Goal: Information Seeking & Learning: Learn about a topic

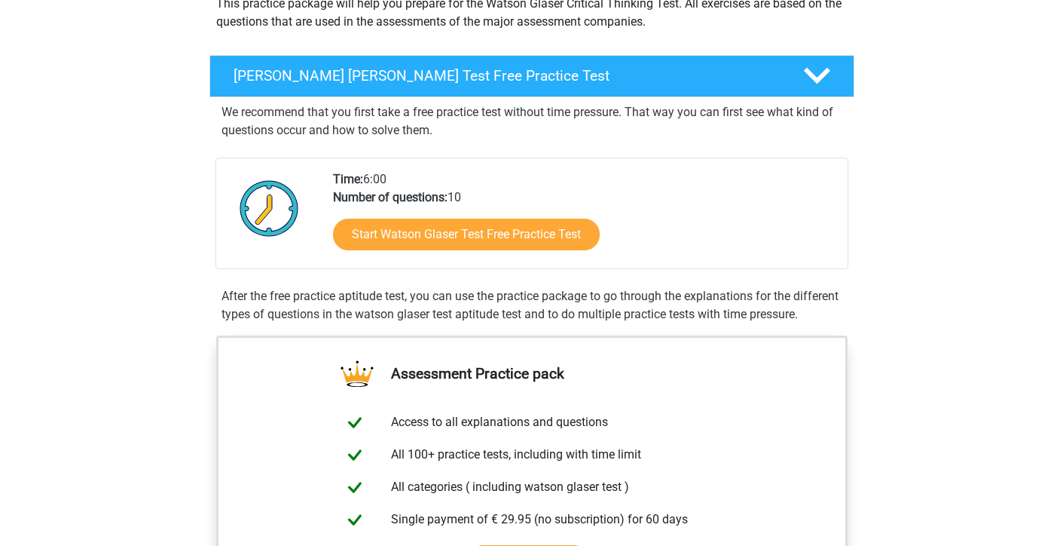
scroll to position [164, 0]
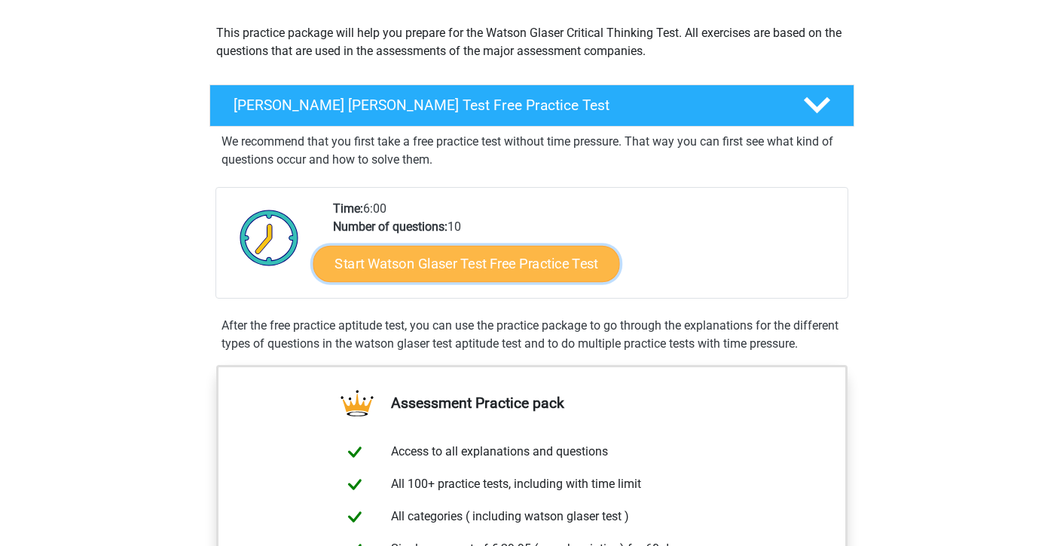
click at [476, 271] on link "Start Watson Glaser Test Free Practice Test" at bounding box center [466, 264] width 307 height 36
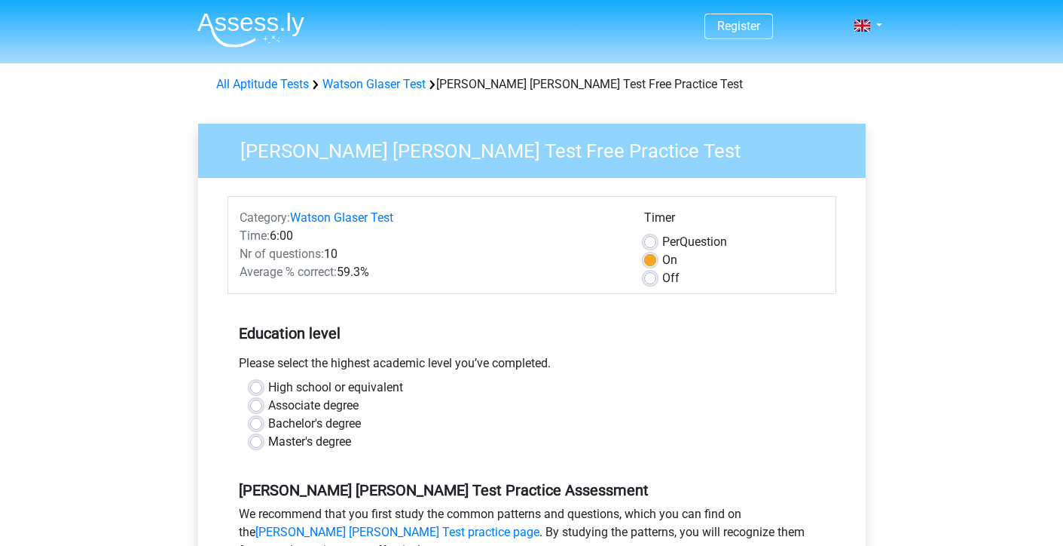
click at [268, 423] on label "Bachelor's degree" at bounding box center [314, 423] width 93 height 18
click at [257, 423] on input "Bachelor's degree" at bounding box center [256, 421] width 12 height 15
radio input "true"
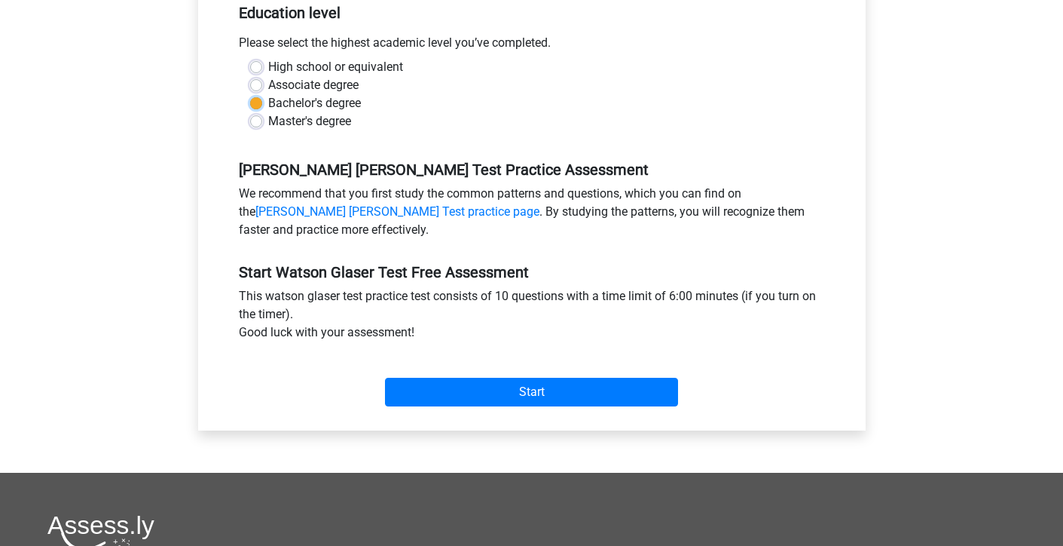
scroll to position [324, 0]
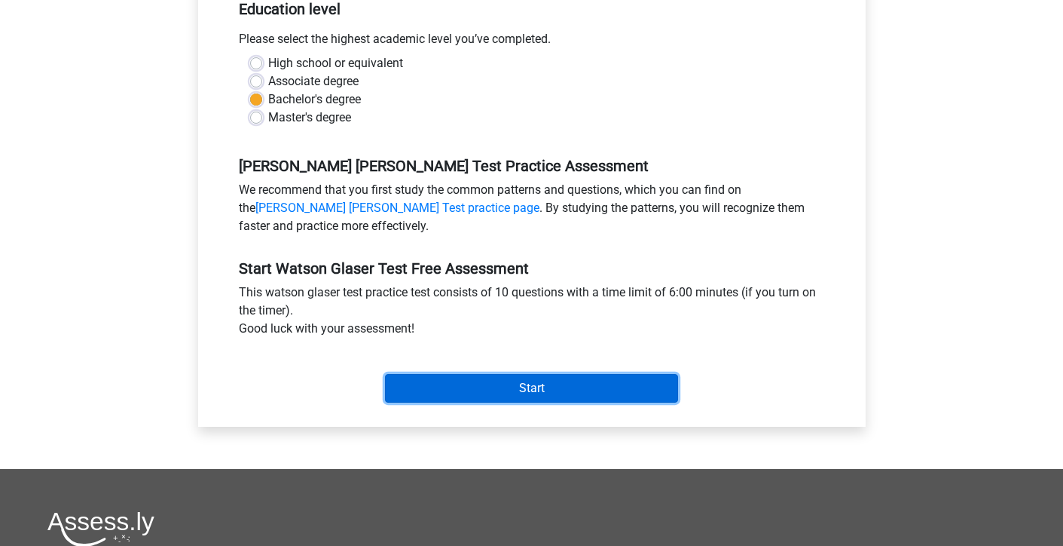
click at [454, 395] on input "Start" at bounding box center [531, 388] width 293 height 29
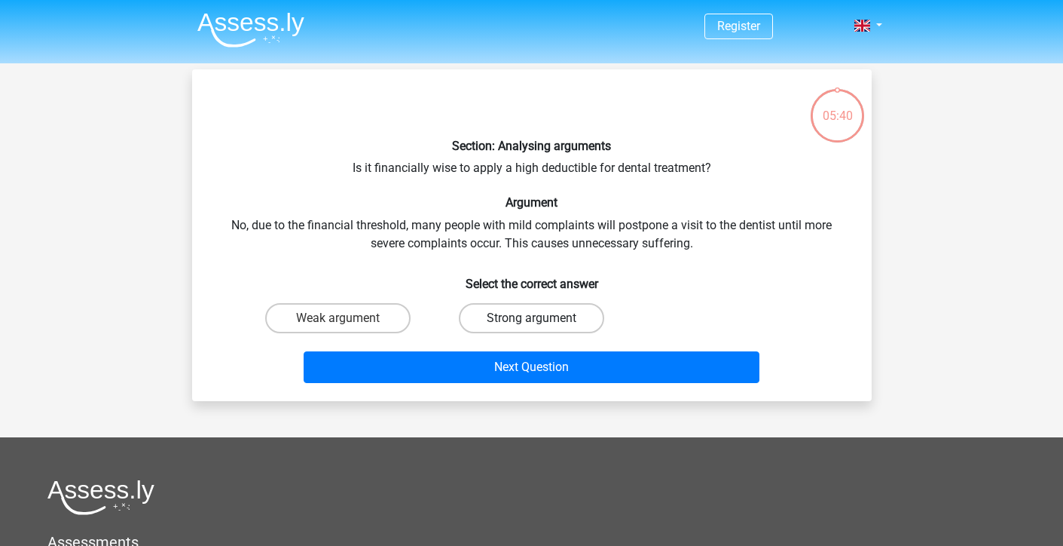
click at [496, 312] on label "Strong argument" at bounding box center [531, 318] width 145 height 30
click at [531, 318] on input "Strong argument" at bounding box center [536, 323] width 10 height 10
radio input "true"
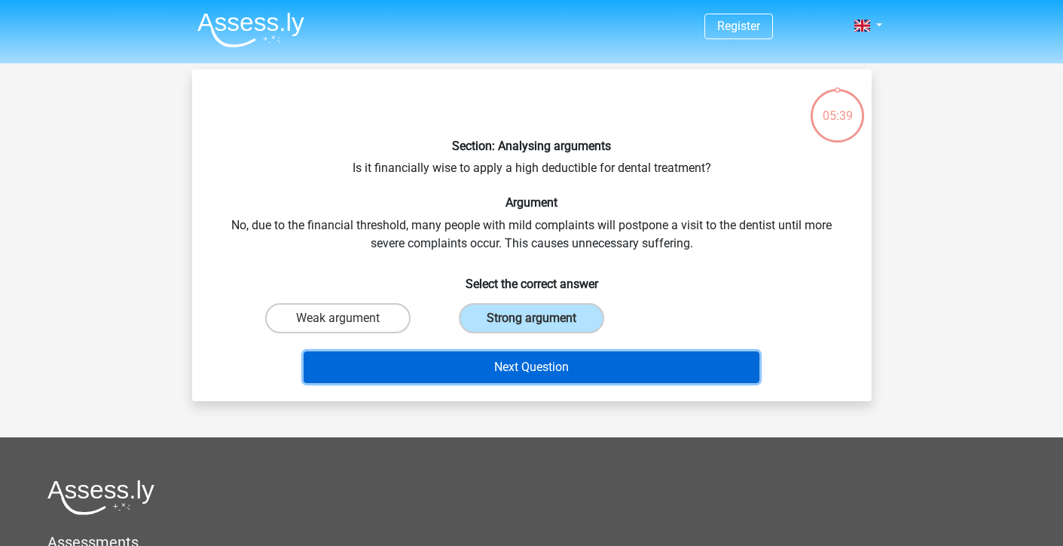
click at [498, 367] on button "Next Question" at bounding box center [532, 367] width 456 height 32
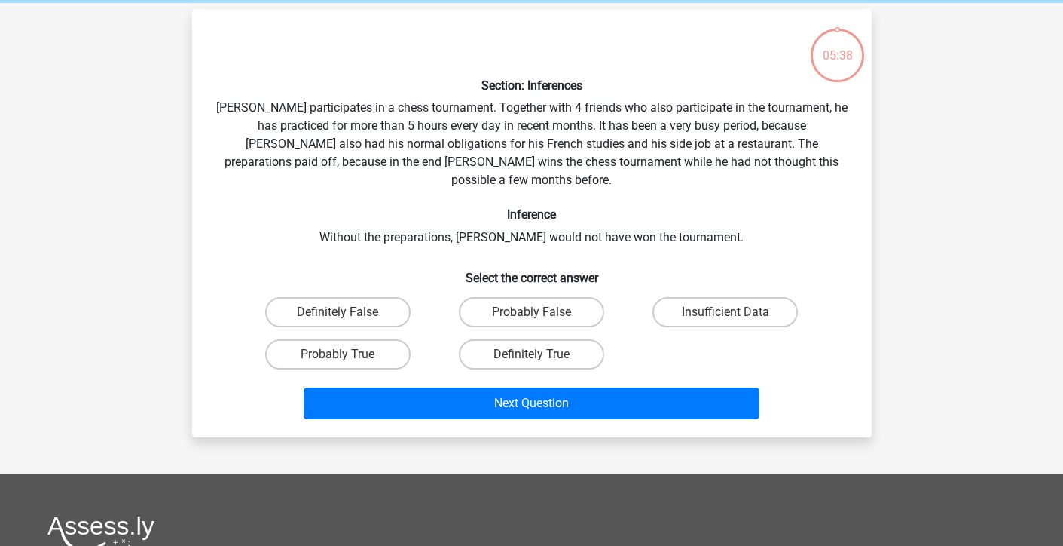
scroll to position [69, 0]
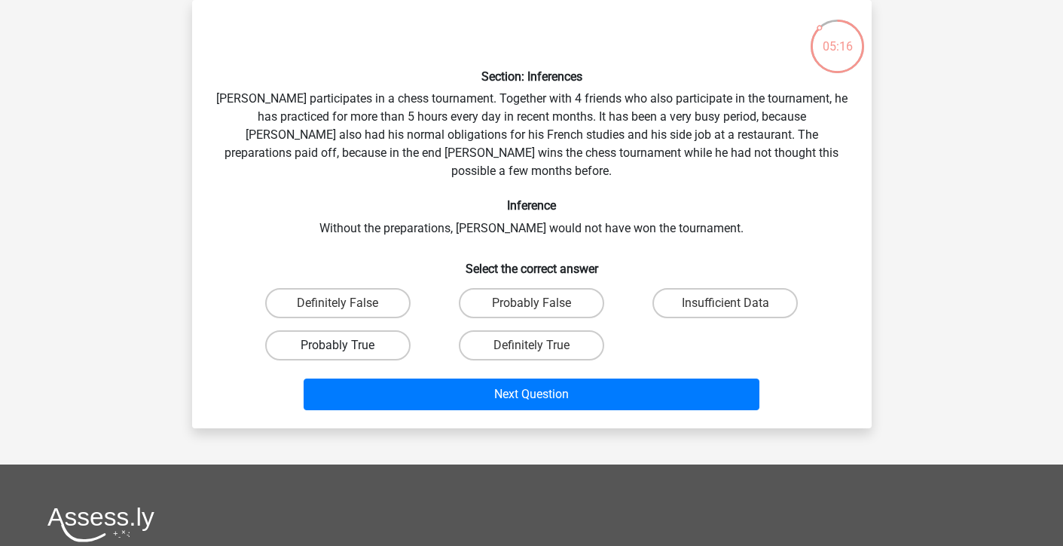
click at [364, 332] on label "Probably True" at bounding box center [337, 345] width 145 height 30
click at [347, 345] on input "Probably True" at bounding box center [343, 350] width 10 height 10
radio input "true"
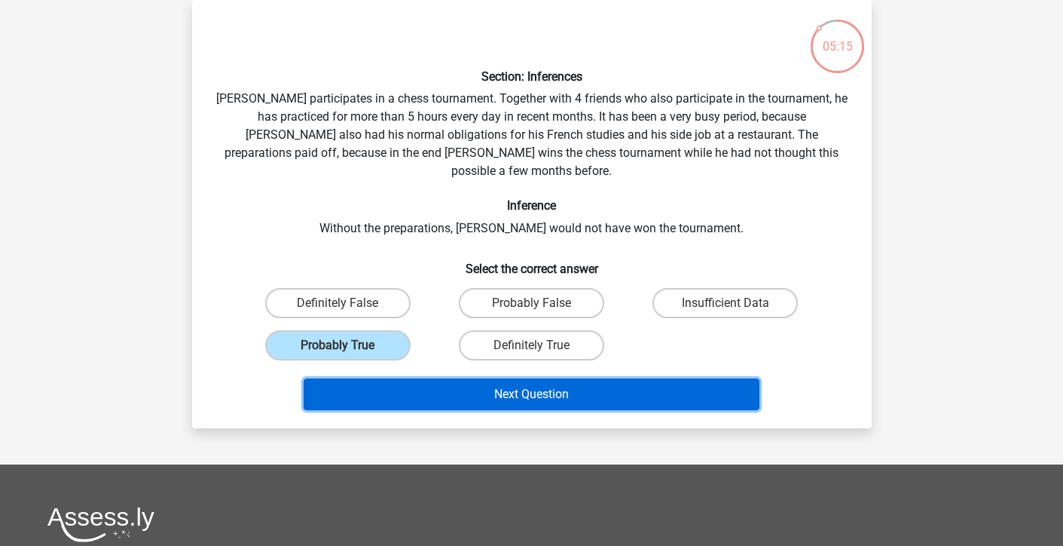
click at [498, 378] on button "Next Question" at bounding box center [532, 394] width 456 height 32
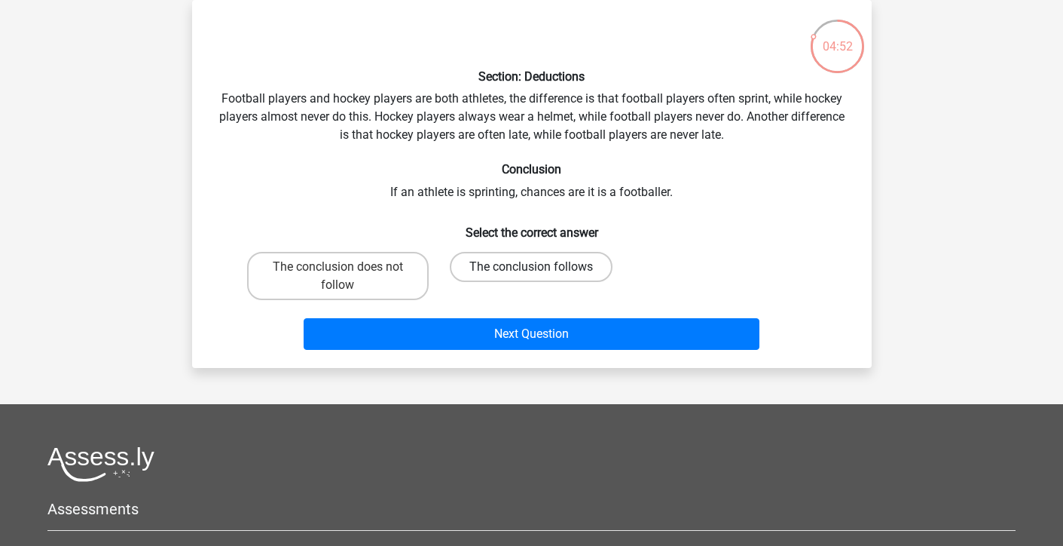
click at [485, 268] on label "The conclusion follows" at bounding box center [531, 267] width 163 height 30
click at [531, 268] on input "The conclusion follows" at bounding box center [536, 272] width 10 height 10
radio input "true"
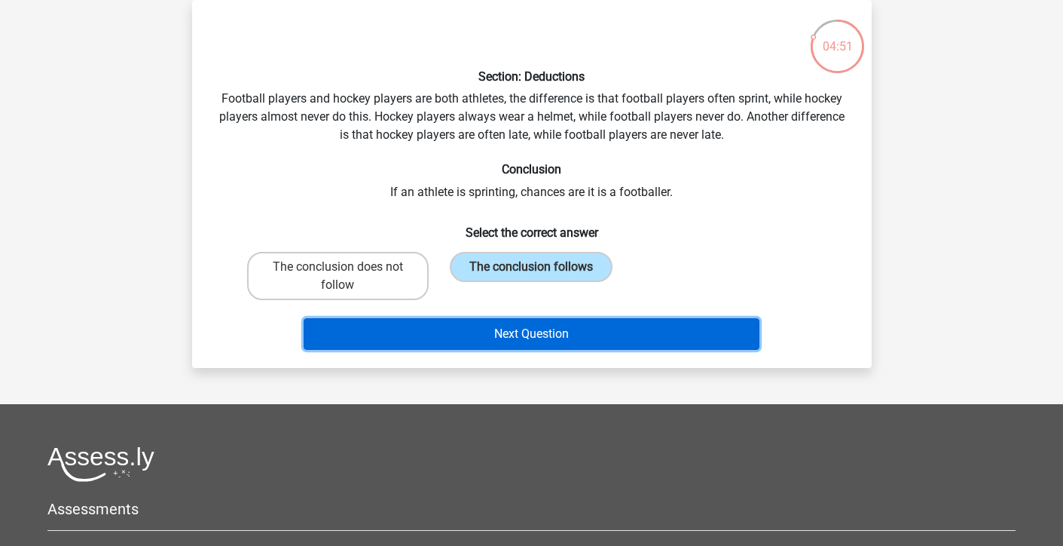
click at [485, 337] on button "Next Question" at bounding box center [532, 334] width 456 height 32
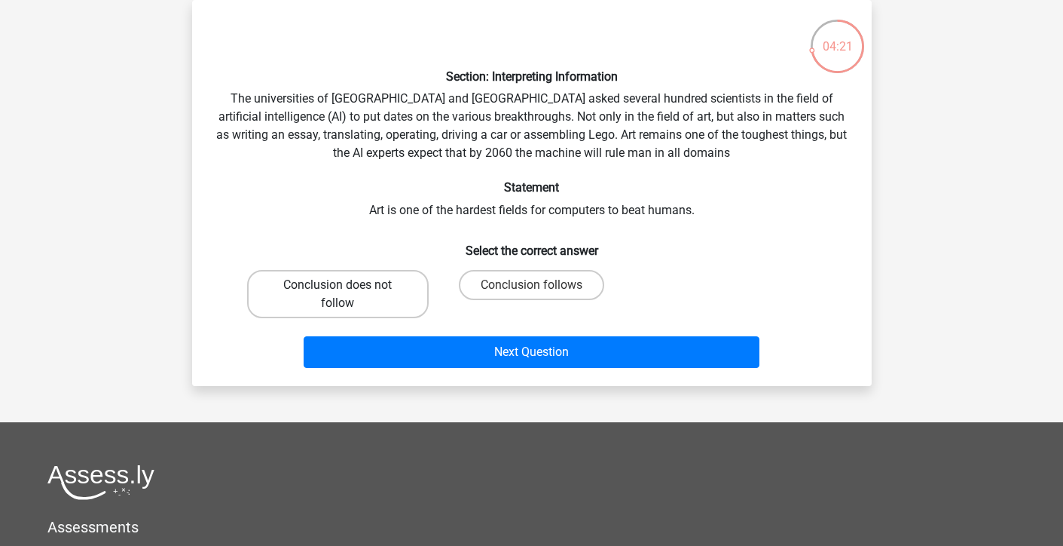
click at [373, 286] on label "Conclusion does not follow" at bounding box center [338, 294] width 182 height 48
click at [347, 286] on input "Conclusion does not follow" at bounding box center [343, 290] width 10 height 10
radio input "true"
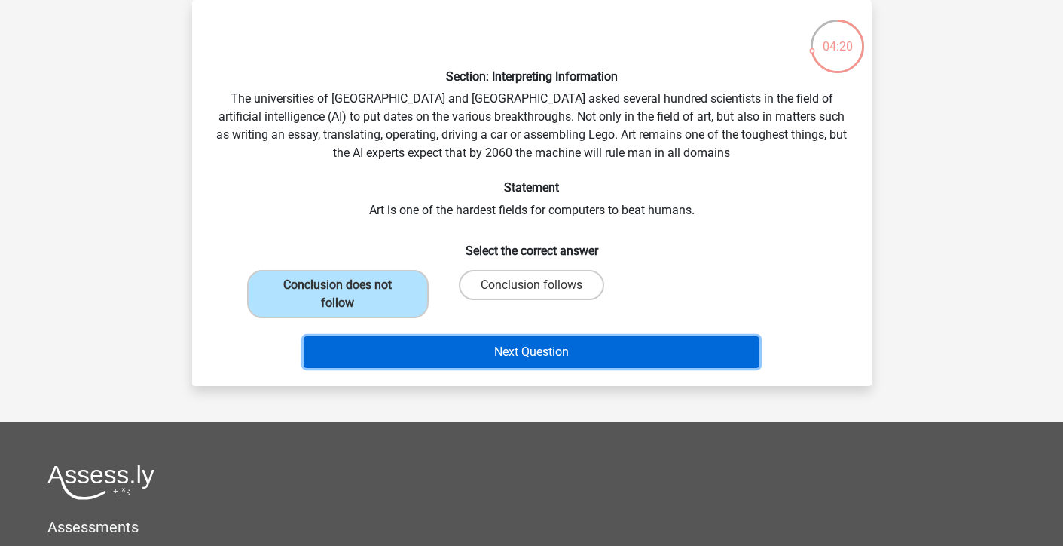
click at [523, 356] on button "Next Question" at bounding box center [532, 352] width 456 height 32
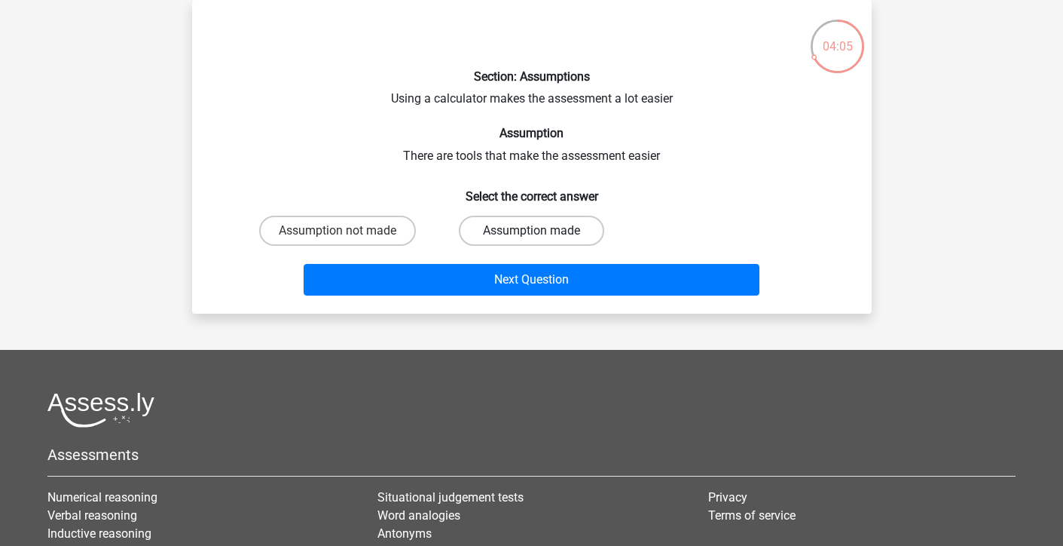
click at [511, 234] on label "Assumption made" at bounding box center [531, 231] width 145 height 30
click at [531, 234] on input "Assumption made" at bounding box center [536, 236] width 10 height 10
radio input "true"
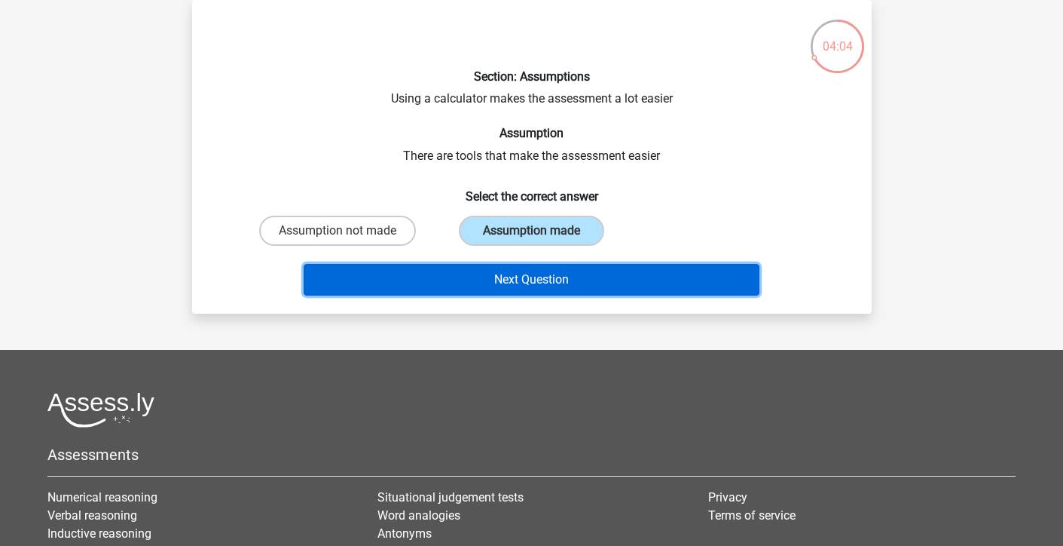
click at [510, 277] on button "Next Question" at bounding box center [532, 280] width 456 height 32
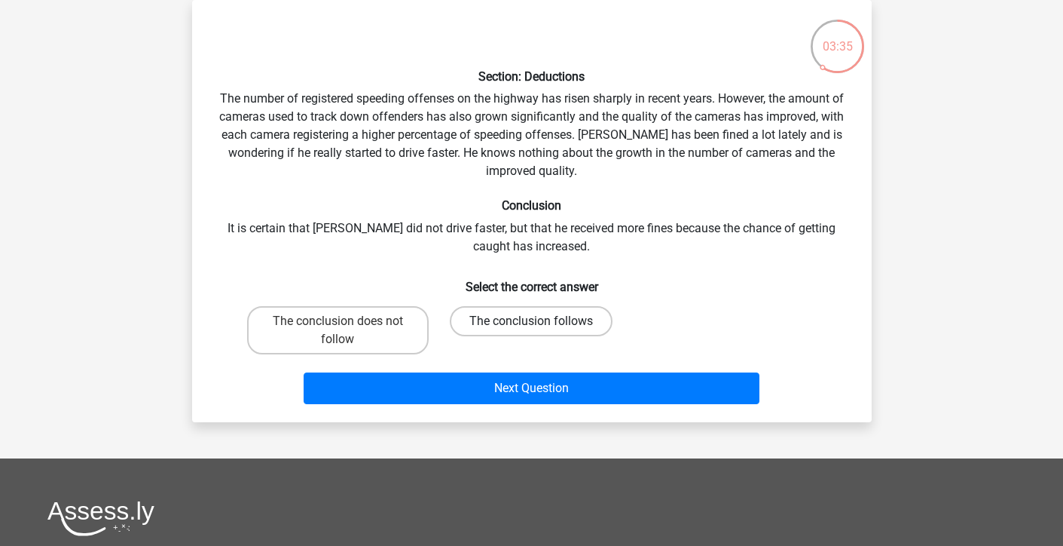
click at [506, 320] on label "The conclusion follows" at bounding box center [531, 321] width 163 height 30
click at [531, 321] on input "The conclusion follows" at bounding box center [536, 326] width 10 height 10
radio input "true"
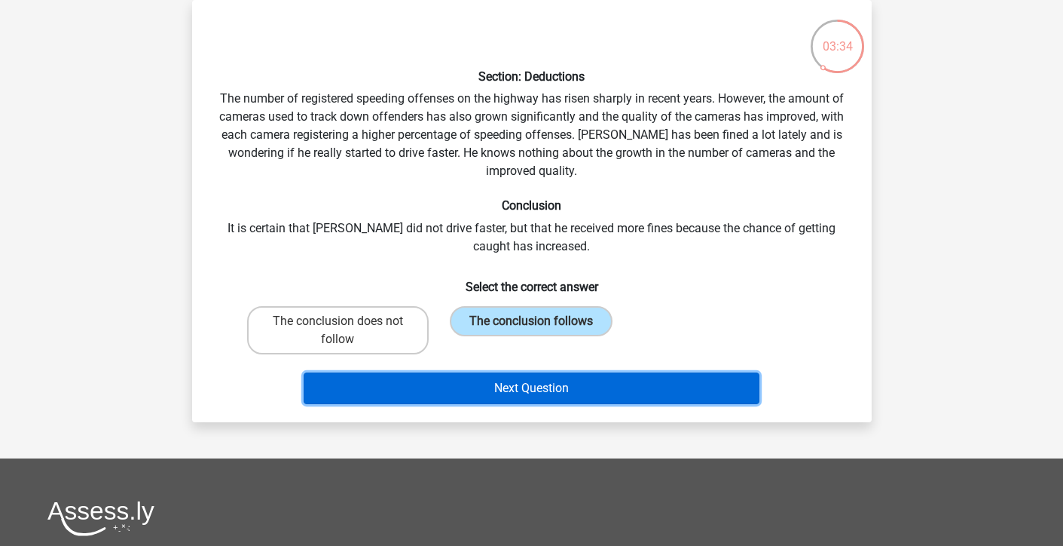
click at [526, 392] on button "Next Question" at bounding box center [532, 388] width 456 height 32
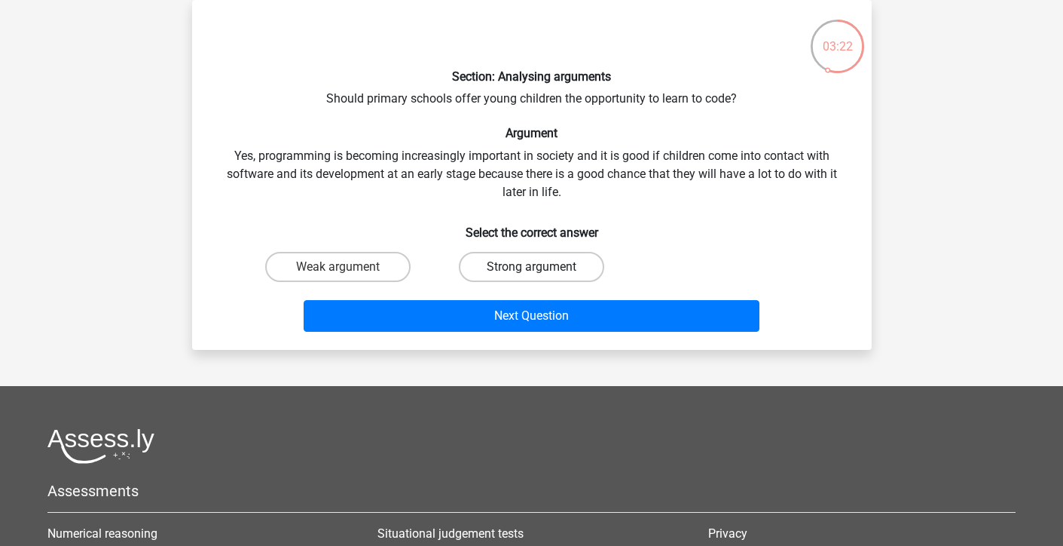
click at [503, 266] on label "Strong argument" at bounding box center [531, 267] width 145 height 30
click at [531, 267] on input "Strong argument" at bounding box center [536, 272] width 10 height 10
radio input "true"
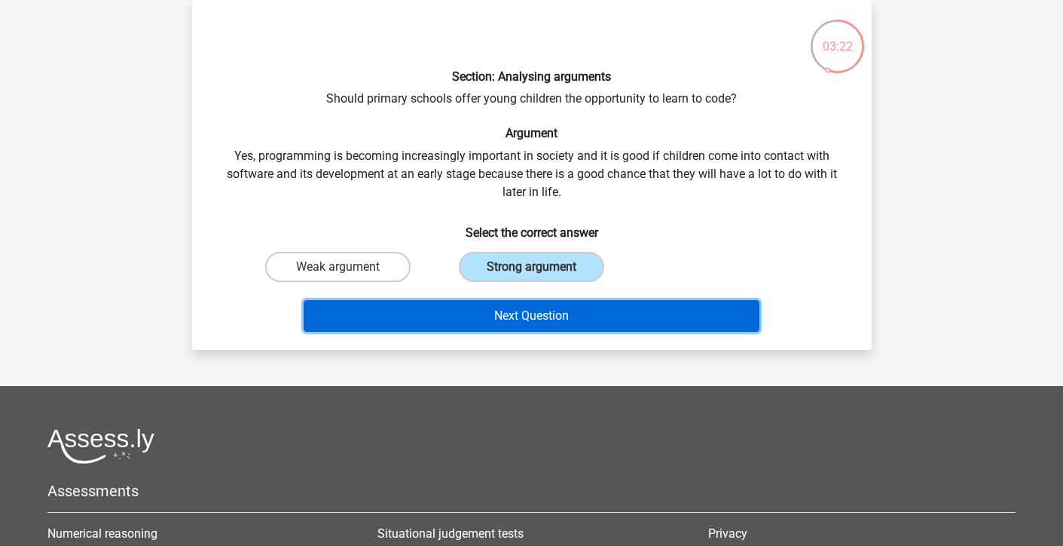
click at [518, 320] on button "Next Question" at bounding box center [532, 316] width 456 height 32
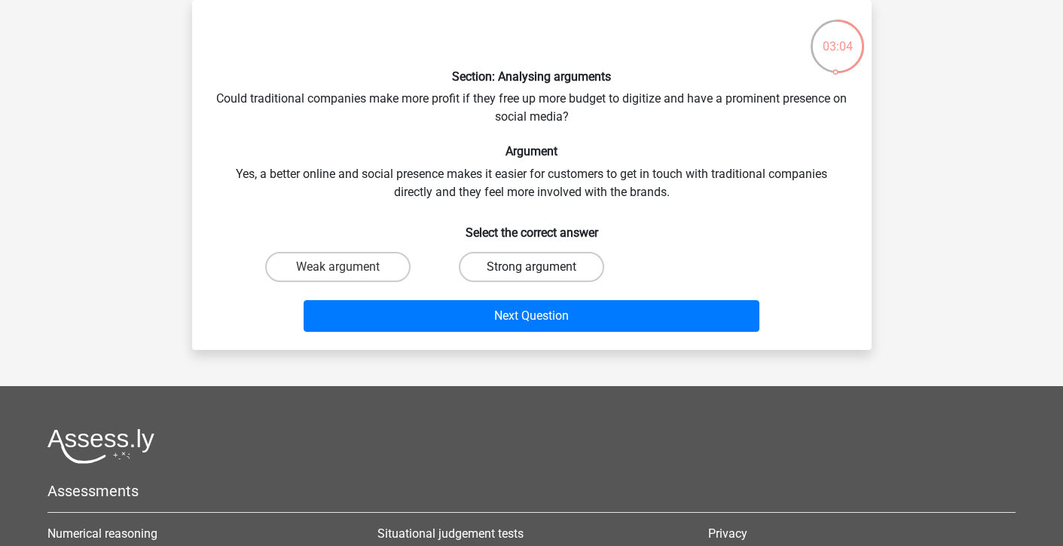
click at [506, 268] on label "Strong argument" at bounding box center [531, 267] width 145 height 30
click at [531, 268] on input "Strong argument" at bounding box center [536, 272] width 10 height 10
radio input "true"
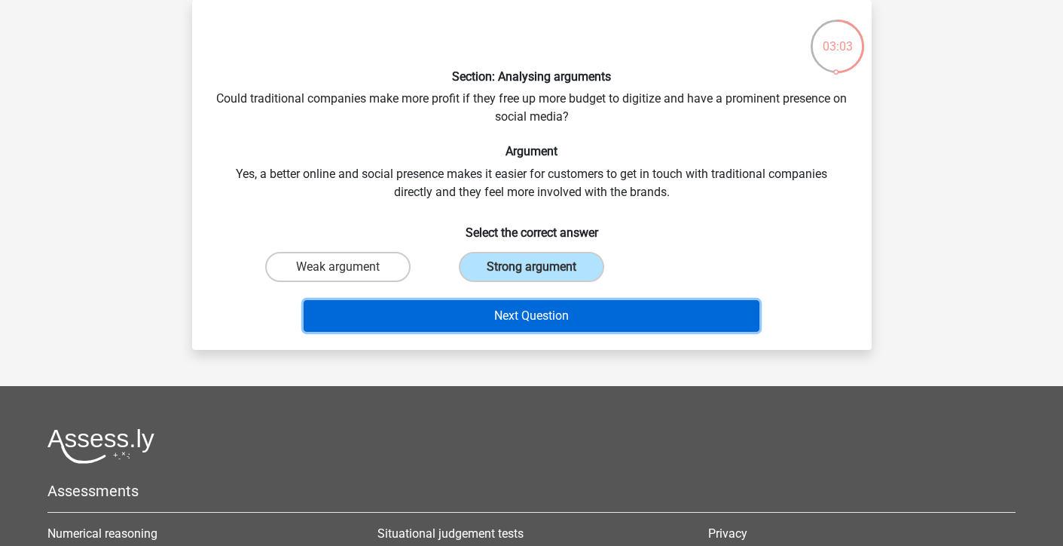
click at [503, 311] on button "Next Question" at bounding box center [532, 316] width 456 height 32
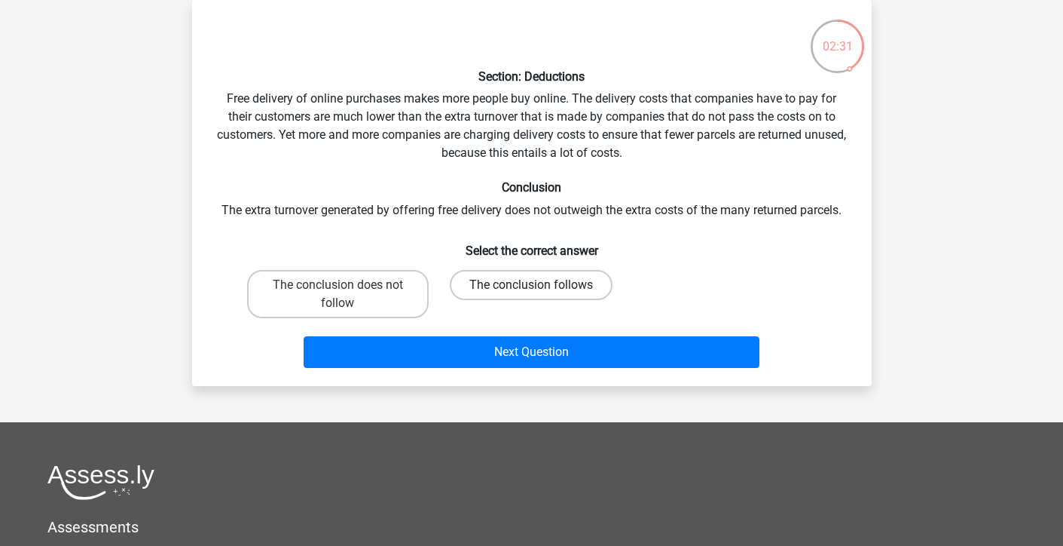
click at [578, 290] on label "The conclusion follows" at bounding box center [531, 285] width 163 height 30
click at [541, 290] on input "The conclusion follows" at bounding box center [536, 290] width 10 height 10
radio input "true"
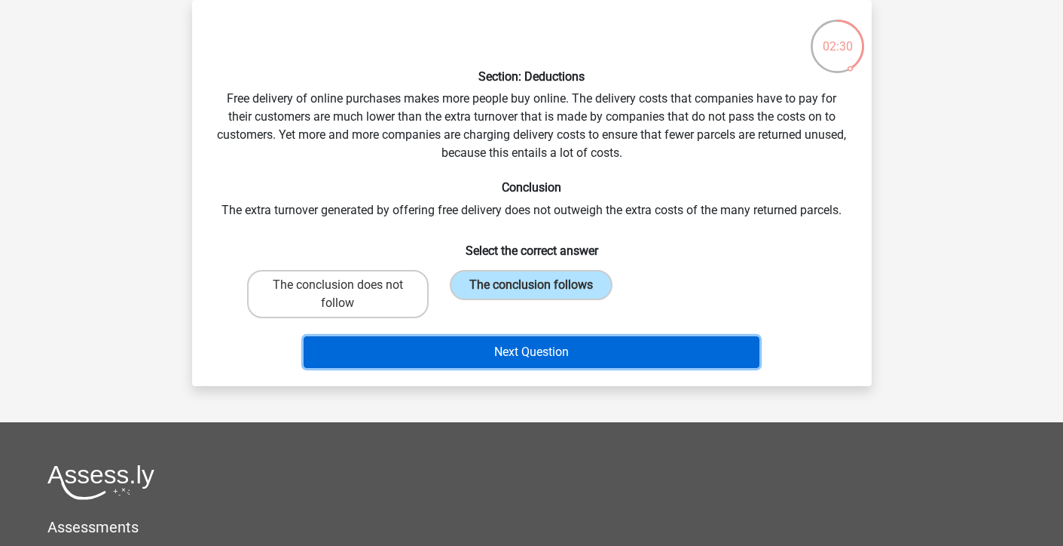
click at [567, 361] on button "Next Question" at bounding box center [532, 352] width 456 height 32
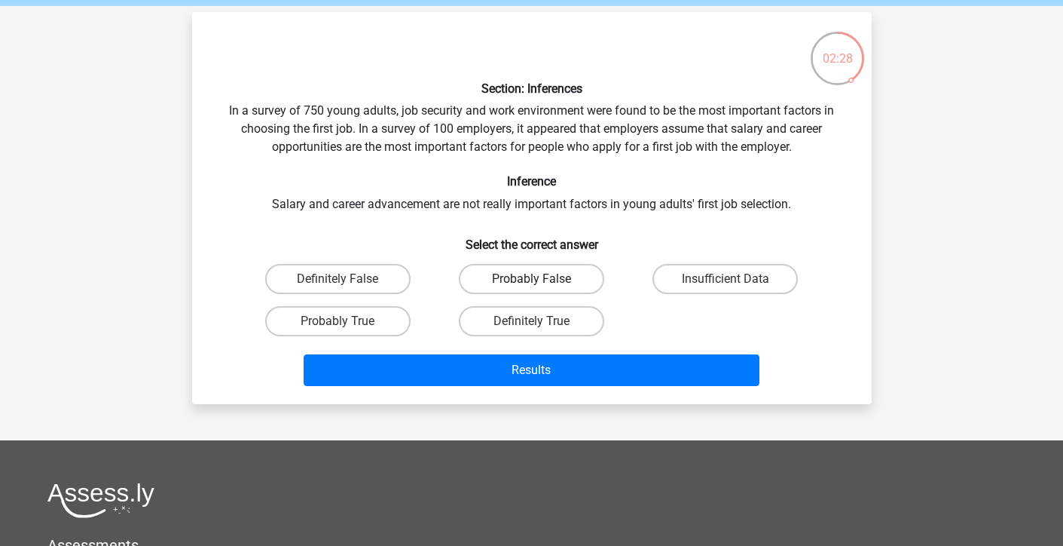
scroll to position [58, 0]
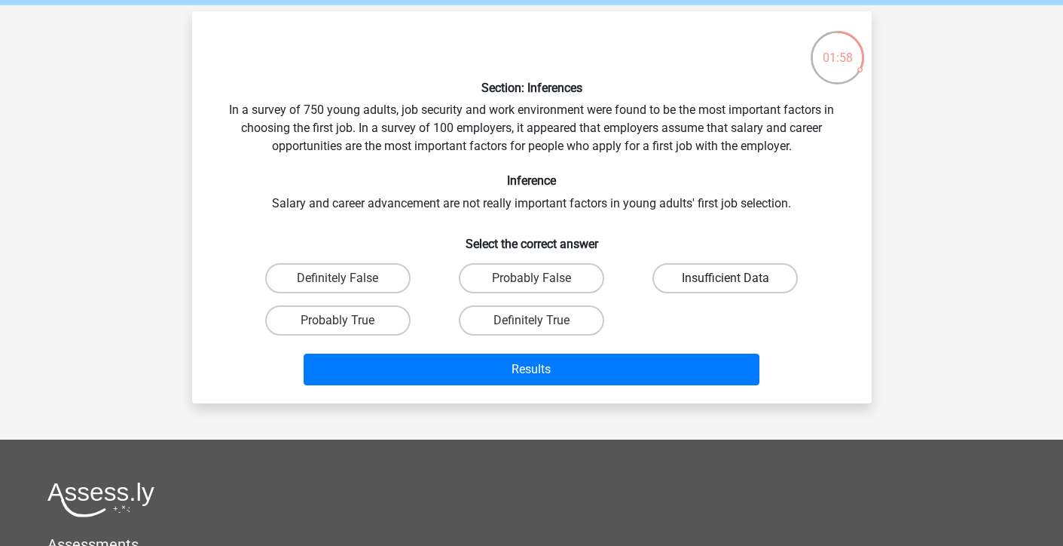
click at [698, 277] on label "Insufficient Data" at bounding box center [725, 278] width 145 height 30
click at [726, 278] on input "Insufficient Data" at bounding box center [731, 283] width 10 height 10
radio input "true"
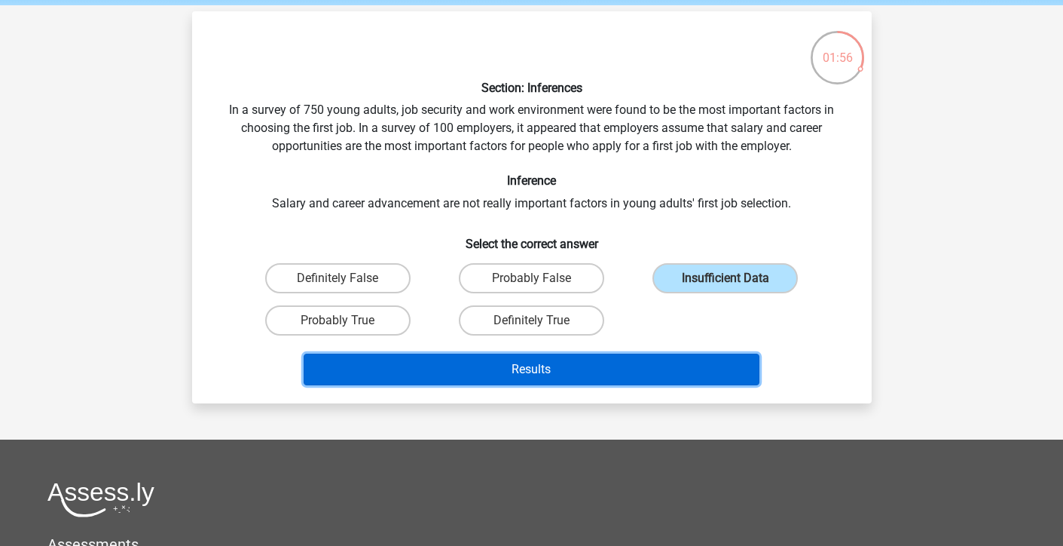
click at [580, 365] on button "Results" at bounding box center [532, 369] width 456 height 32
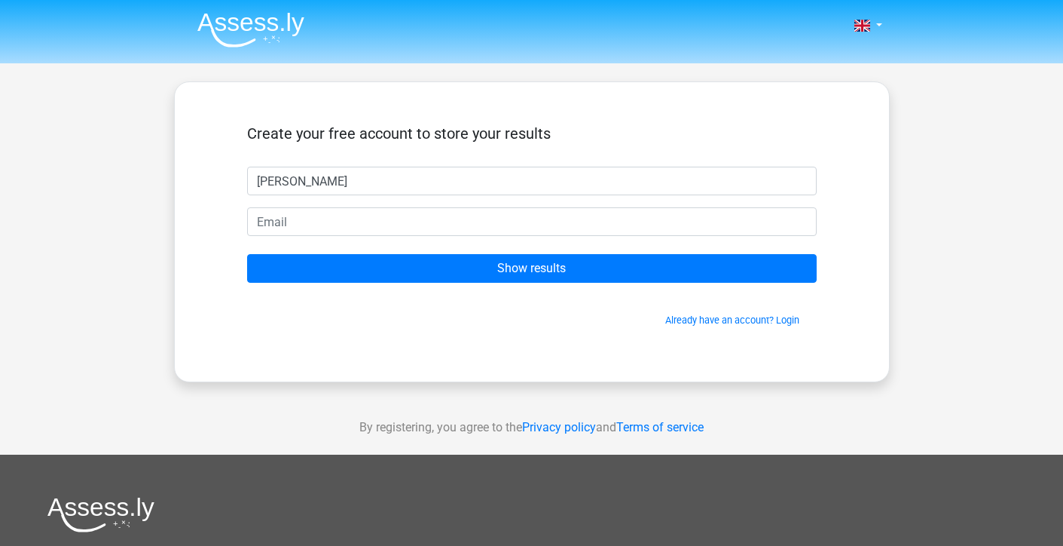
type input "Ryanne"
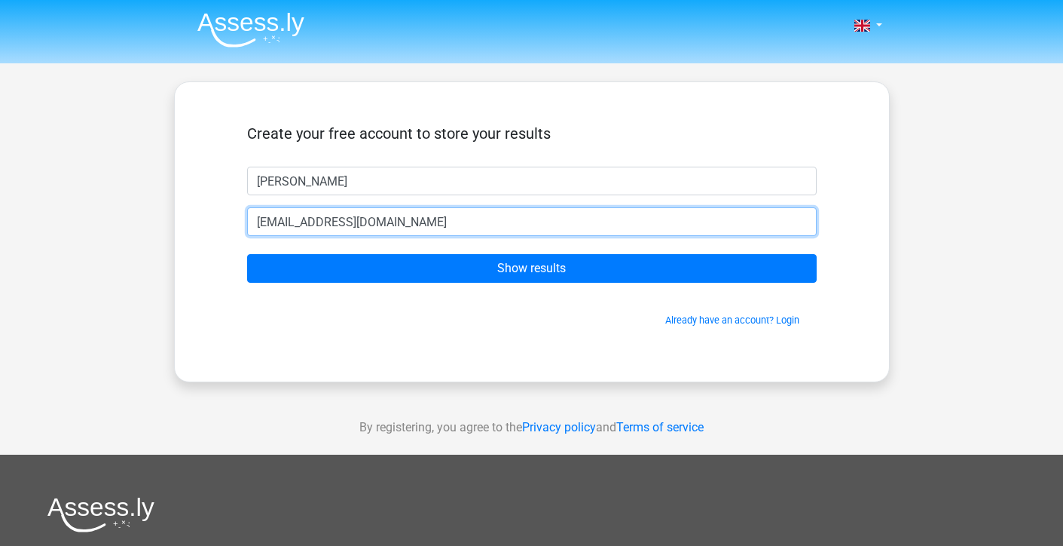
type input "rka23@ymail.com"
click at [247, 254] on input "Show results" at bounding box center [532, 268] width 570 height 29
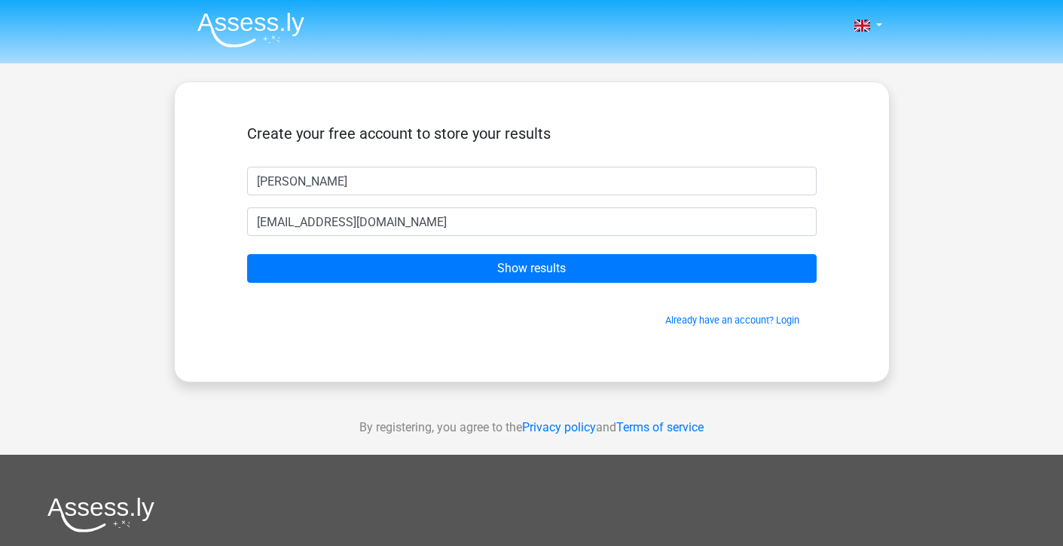
click at [849, 207] on div "Create your free account to store your results Ryanne rka23@ymail.com Show resu…" at bounding box center [532, 231] width 642 height 227
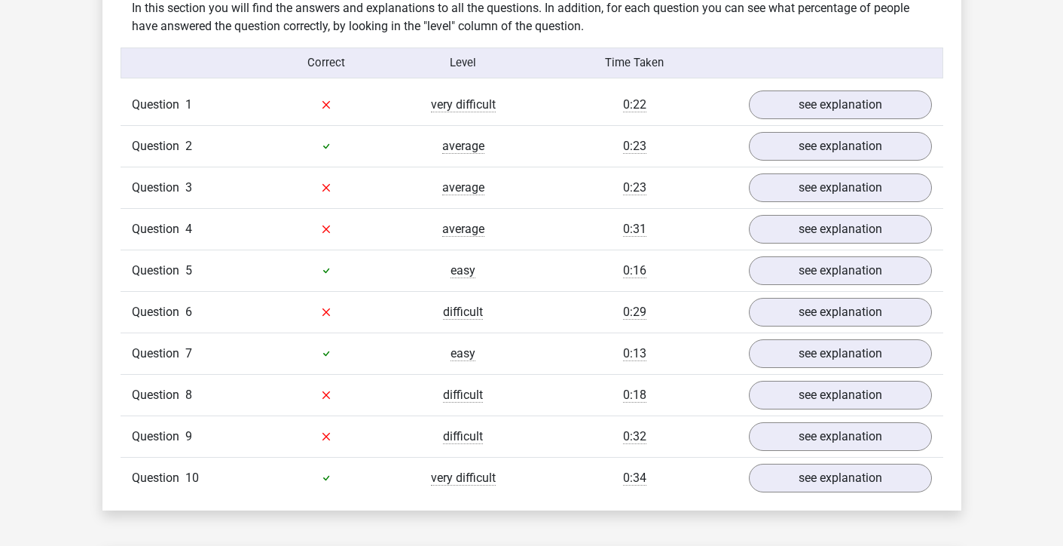
scroll to position [1184, 0]
click at [830, 108] on link "see explanation" at bounding box center [840, 104] width 210 height 33
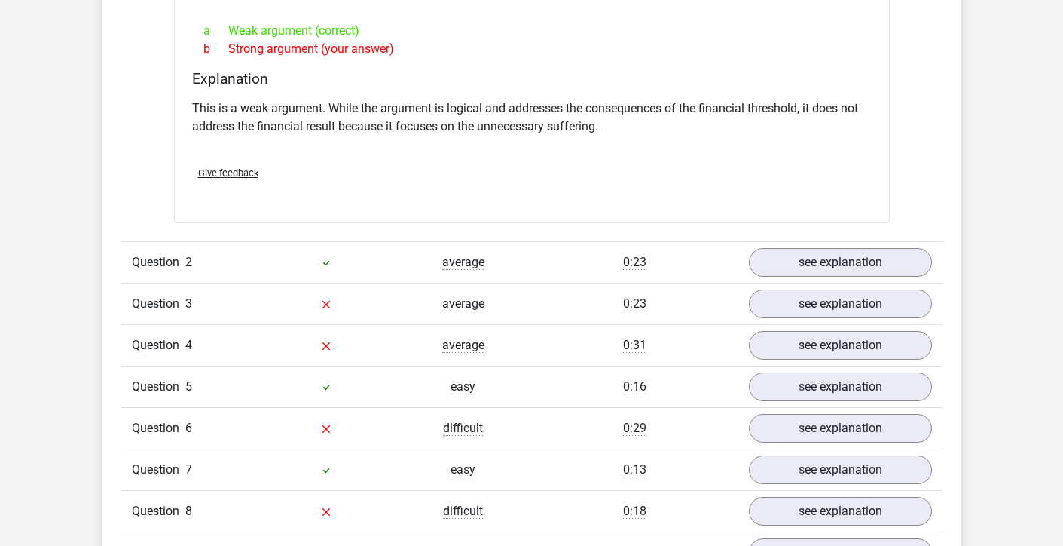
scroll to position [1582, 0]
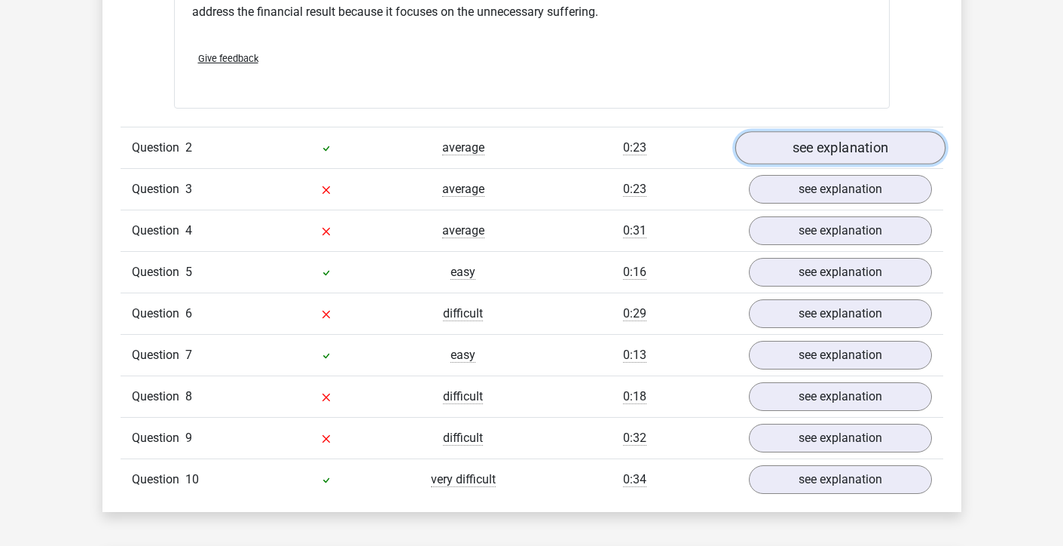
click at [821, 150] on link "see explanation" at bounding box center [840, 147] width 210 height 33
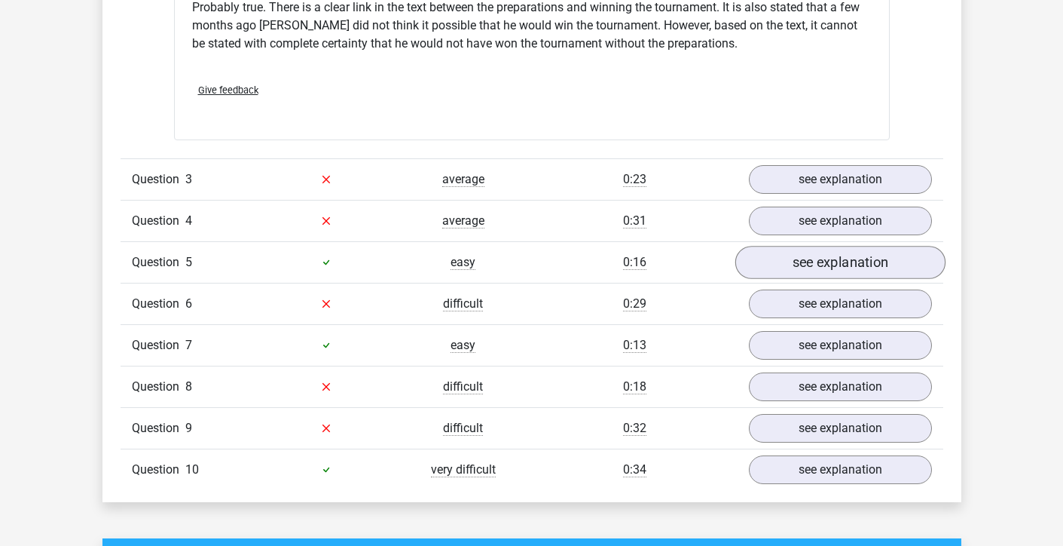
scroll to position [2083, 0]
click at [821, 180] on link "see explanation" at bounding box center [840, 178] width 210 height 33
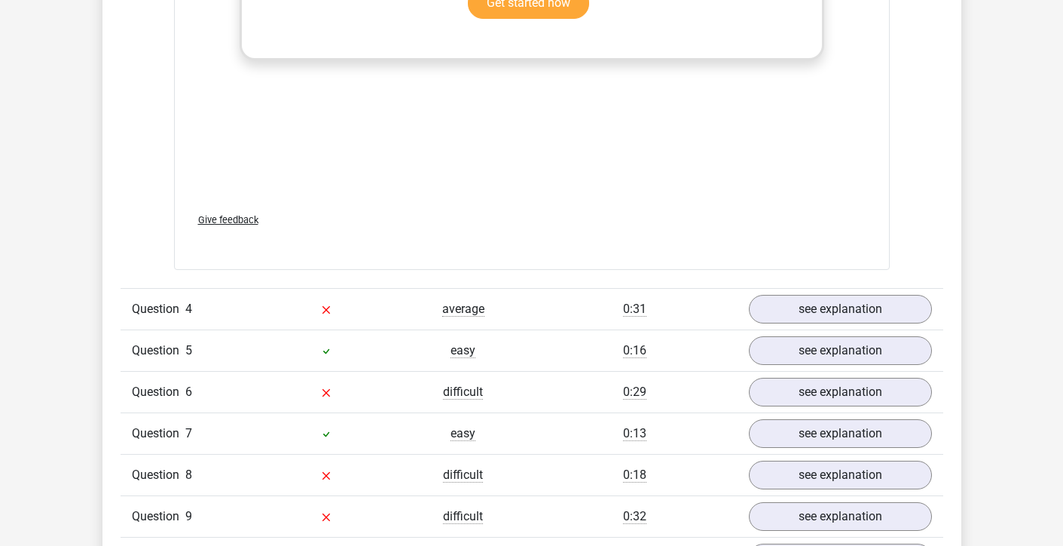
scroll to position [2825, 0]
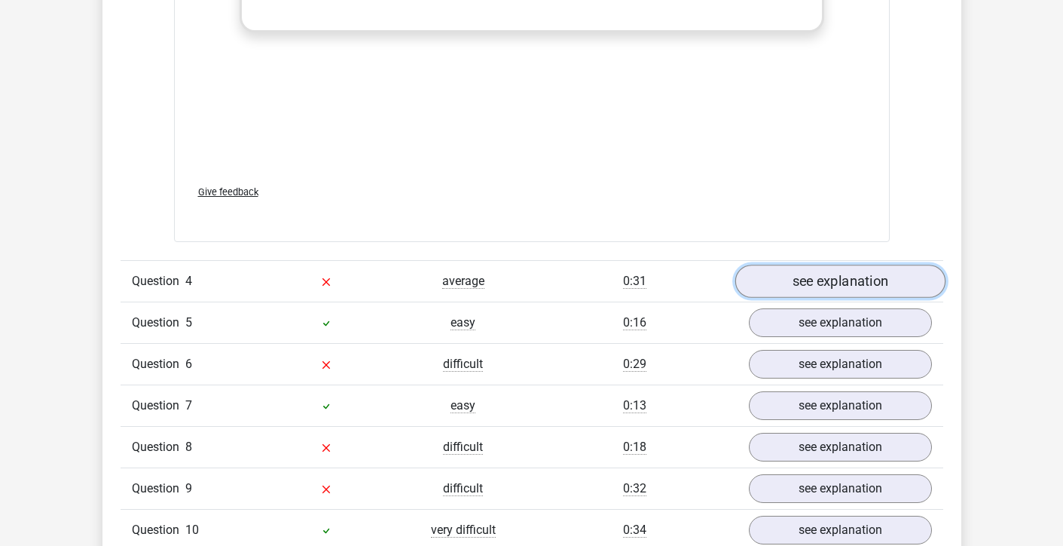
click at [809, 275] on link "see explanation" at bounding box center [840, 281] width 210 height 33
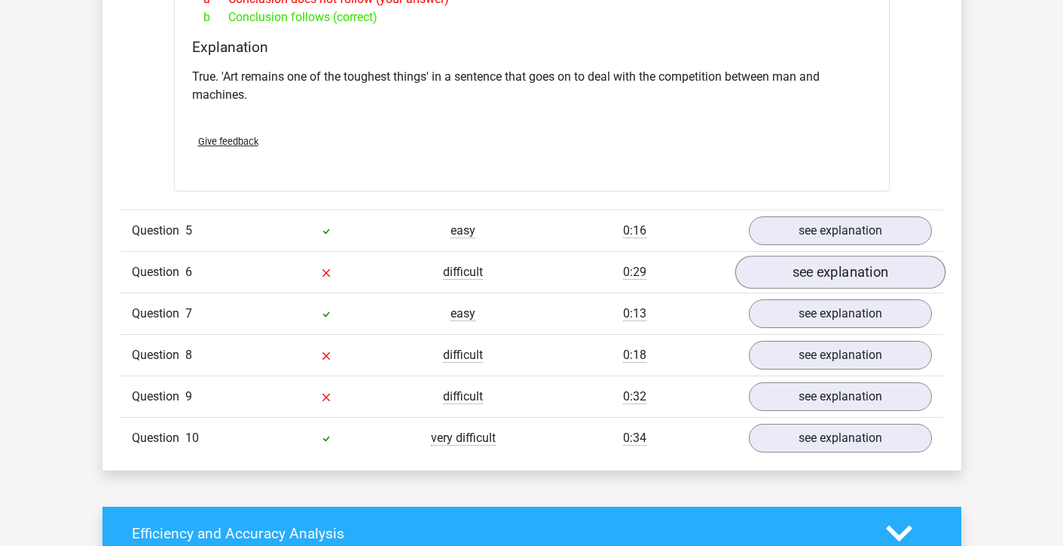
scroll to position [3356, 0]
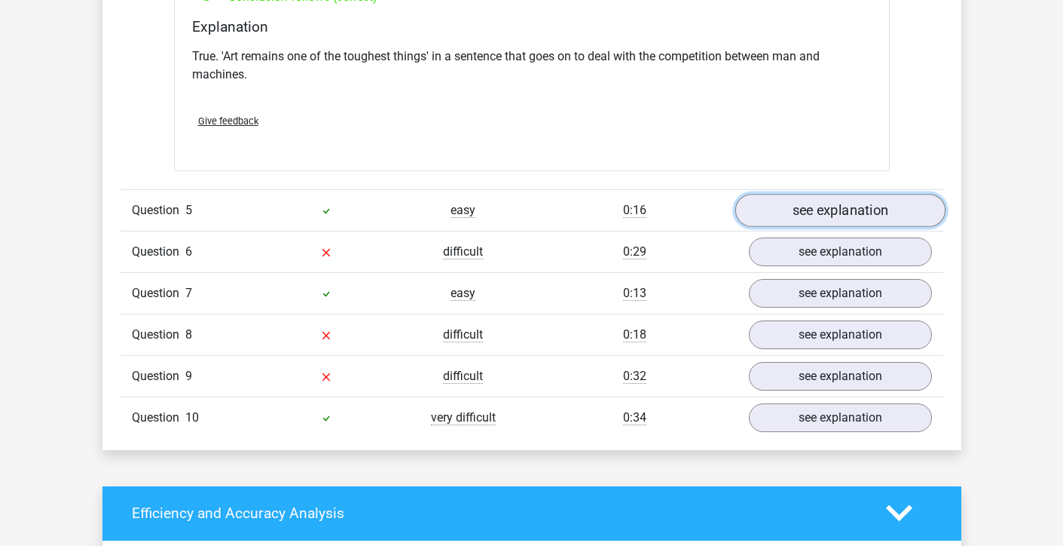
click at [814, 219] on link "see explanation" at bounding box center [840, 210] width 210 height 33
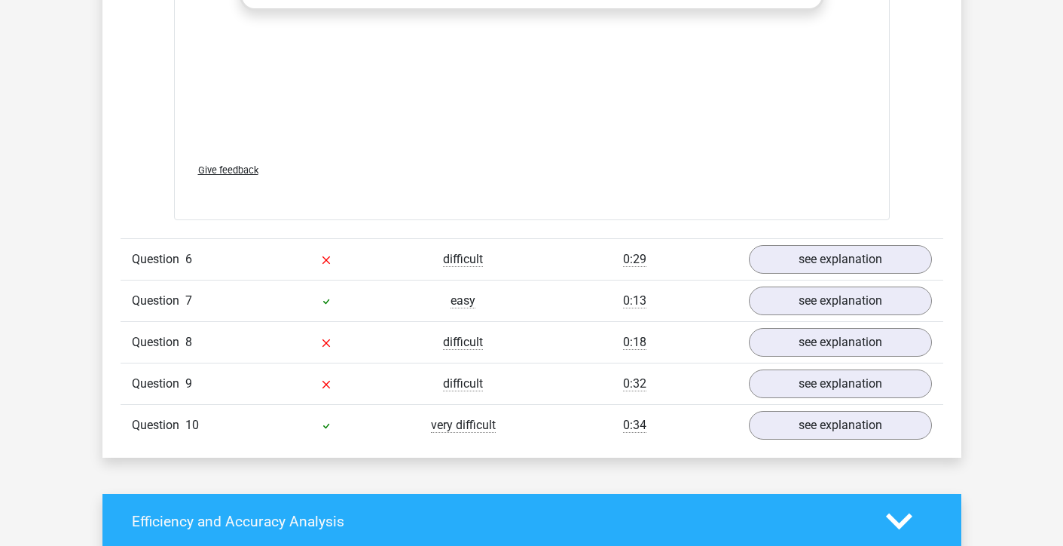
scroll to position [4120, 0]
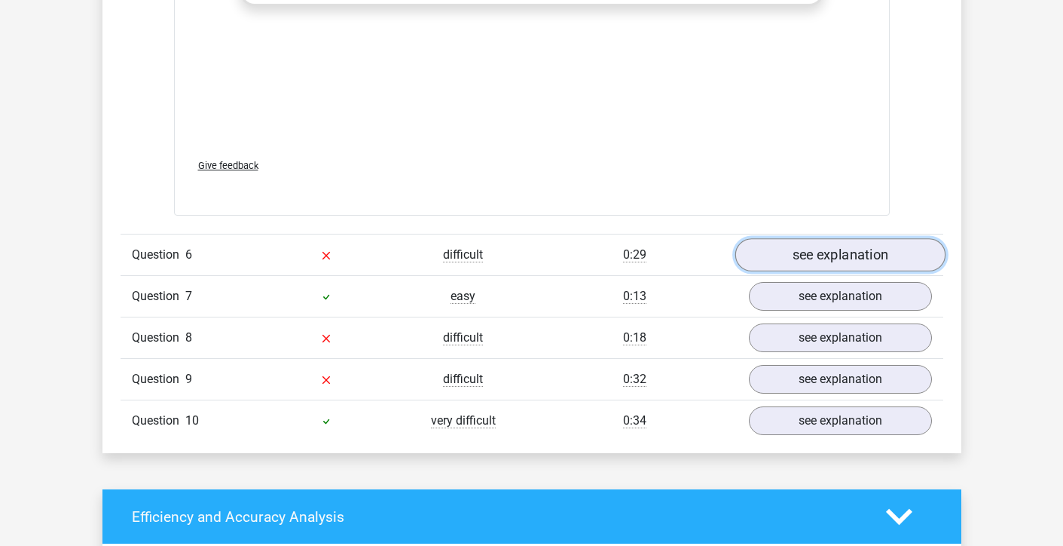
click at [812, 249] on link "see explanation" at bounding box center [840, 255] width 210 height 33
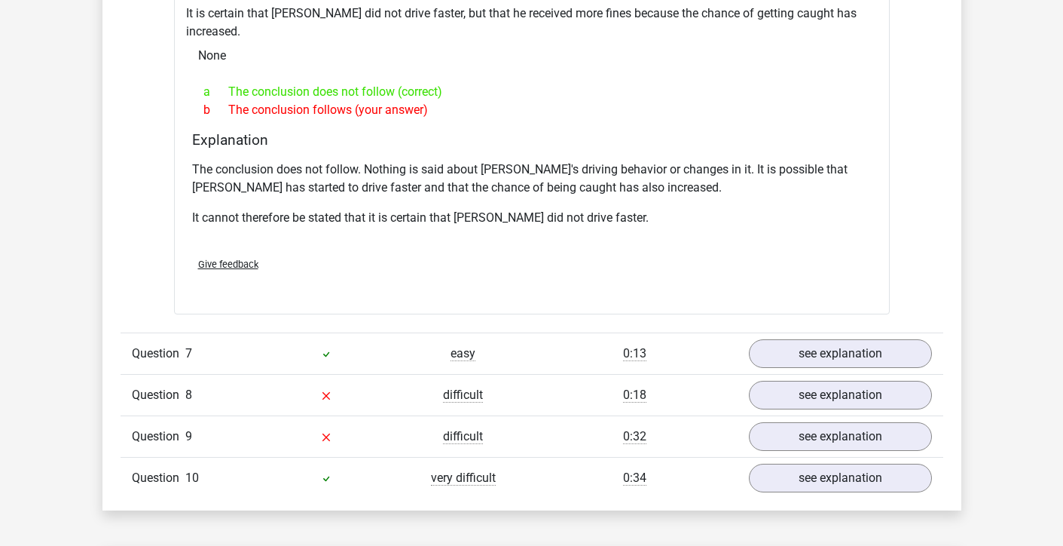
scroll to position [4573, 0]
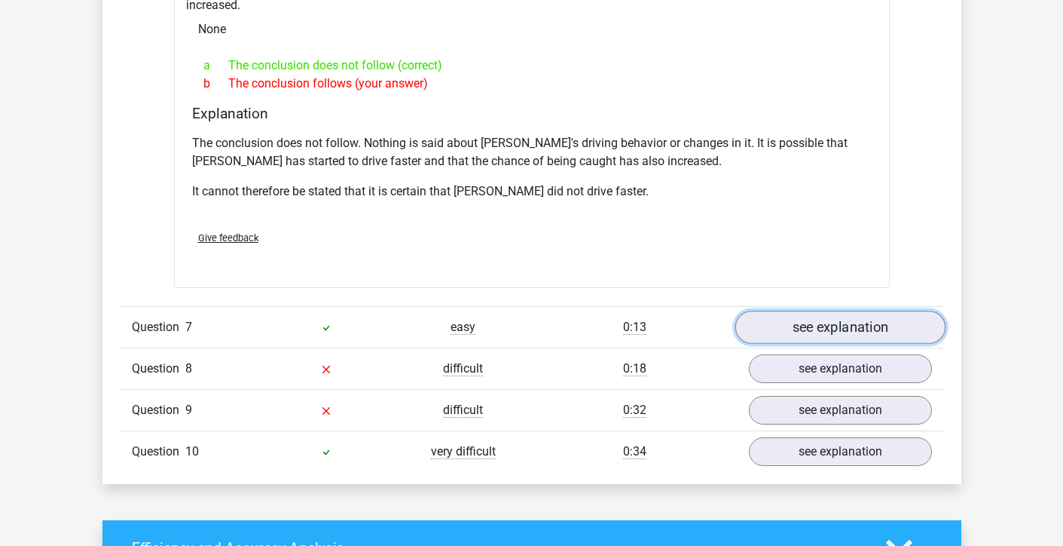
click at [784, 310] on link "see explanation" at bounding box center [840, 326] width 210 height 33
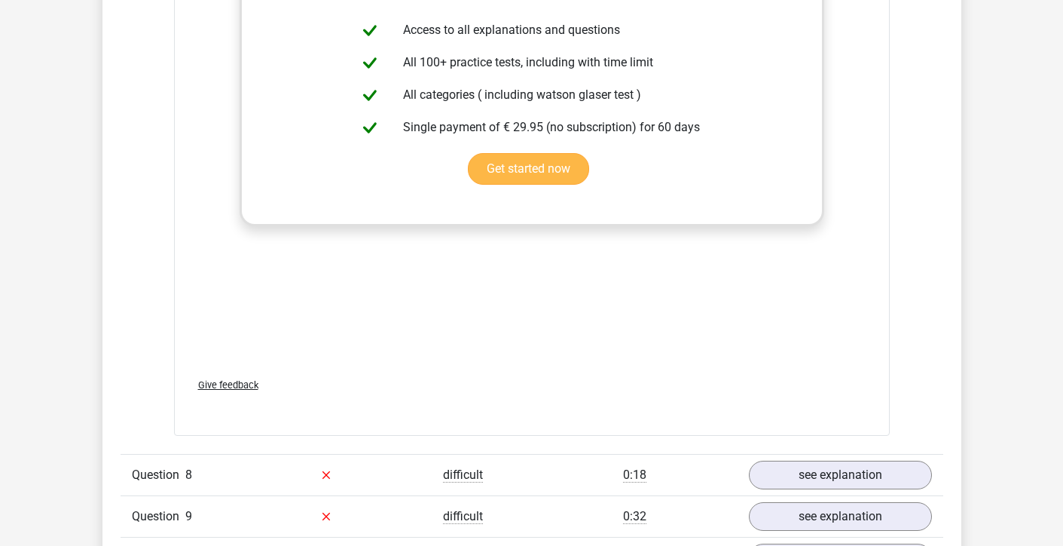
scroll to position [5319, 0]
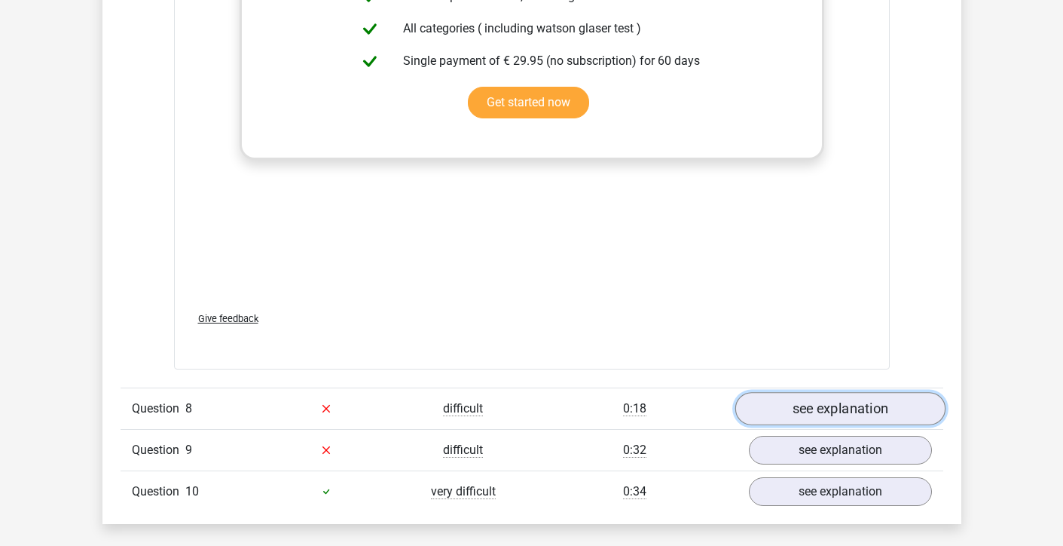
click at [827, 392] on link "see explanation" at bounding box center [840, 408] width 210 height 33
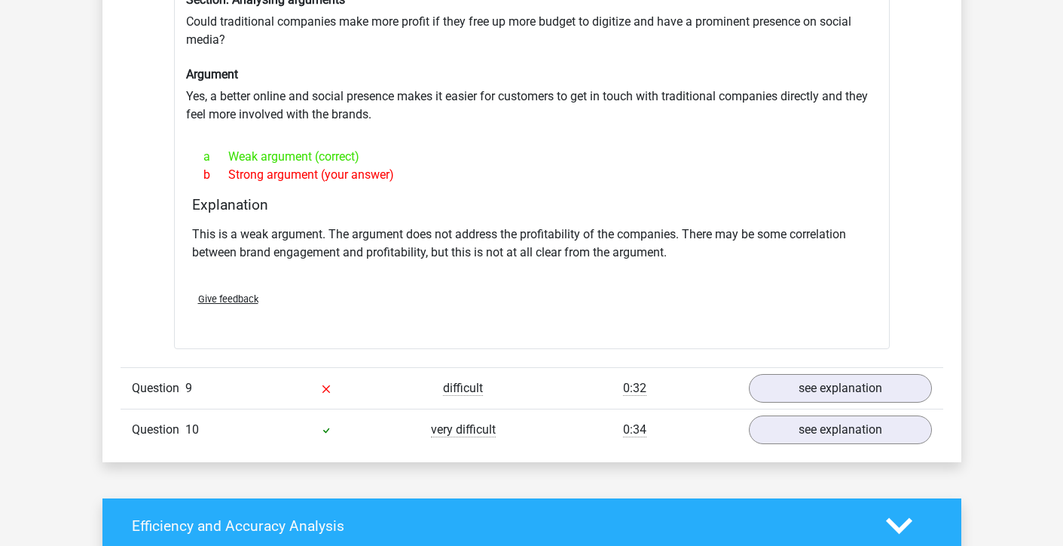
scroll to position [5784, 0]
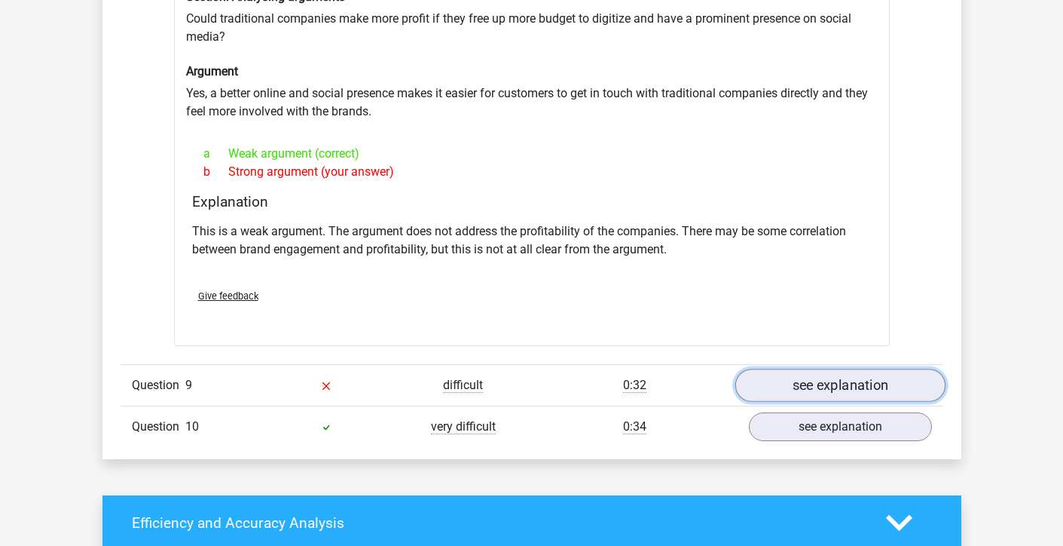
click at [839, 368] on link "see explanation" at bounding box center [840, 384] width 210 height 33
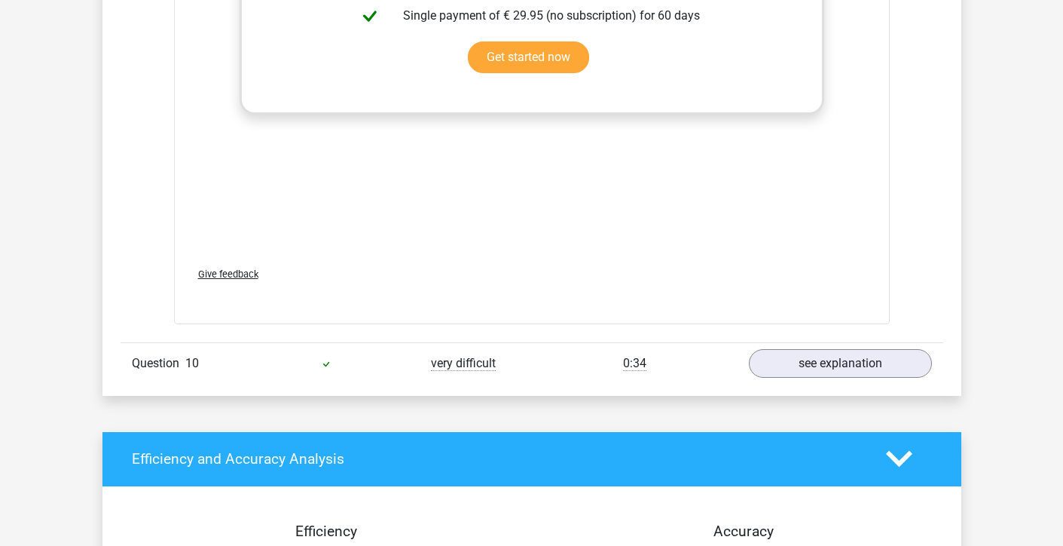
scroll to position [6673, 0]
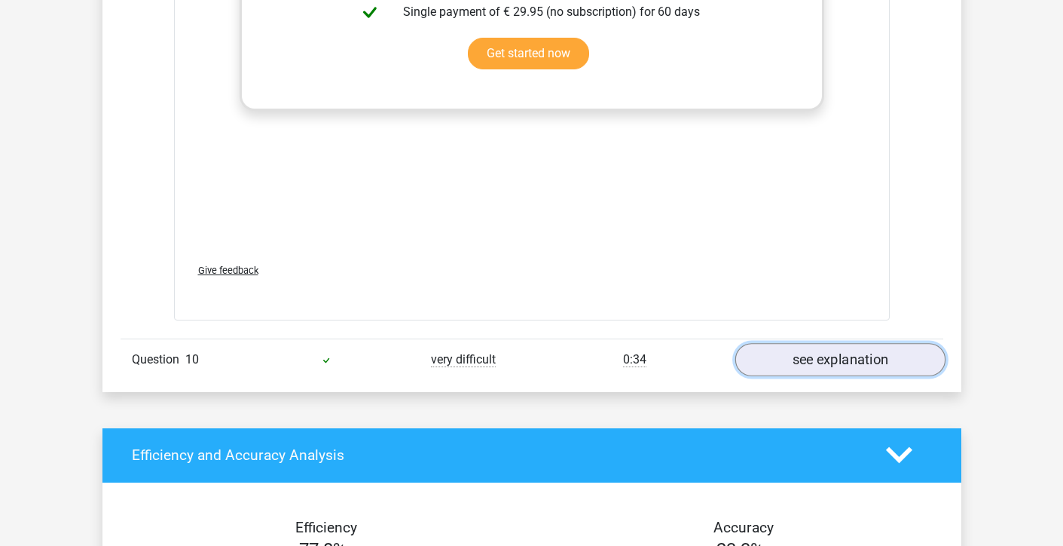
click at [821, 350] on link "see explanation" at bounding box center [840, 359] width 210 height 33
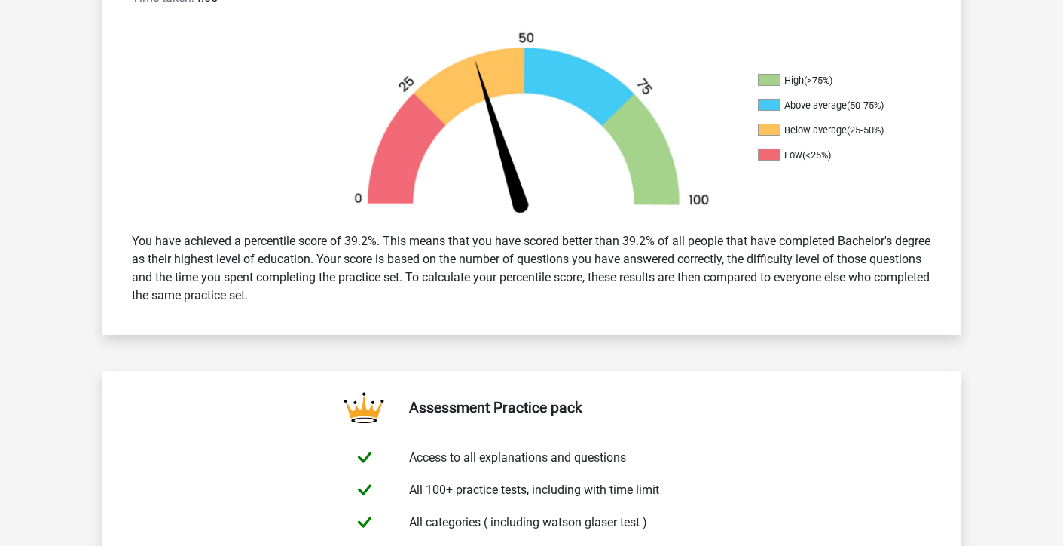
scroll to position [0, 0]
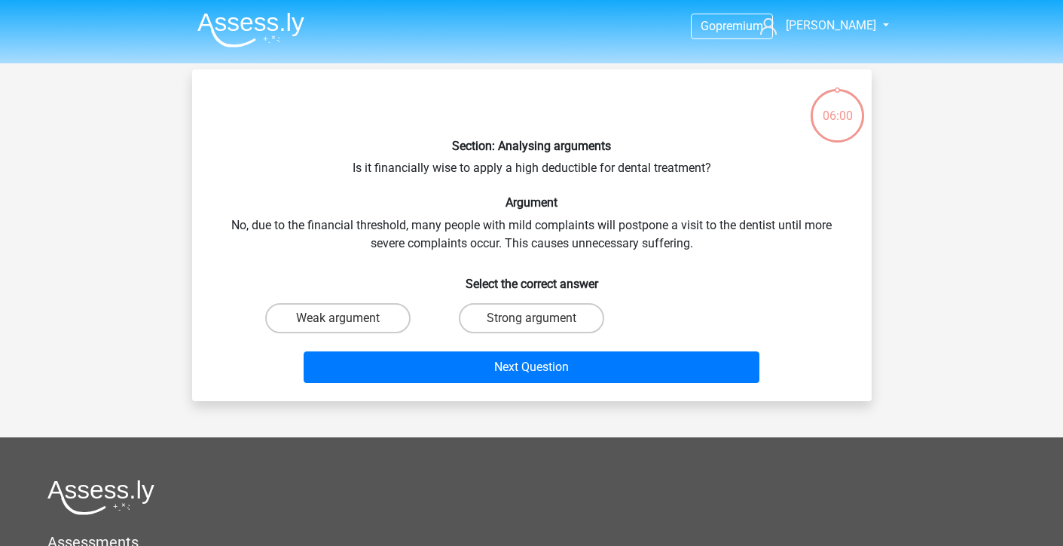
scroll to position [58, 0]
